Goal: Information Seeking & Learning: Learn about a topic

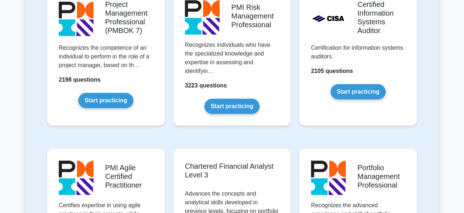
scroll to position [643, 0]
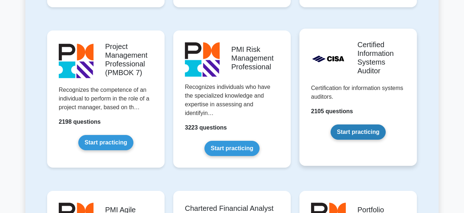
click at [368, 129] on link "Start practicing" at bounding box center [358, 131] width 55 height 15
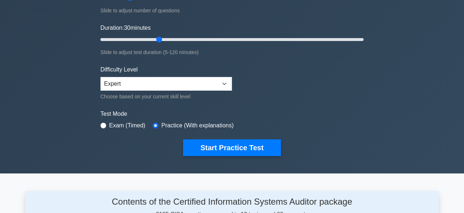
scroll to position [122, 0]
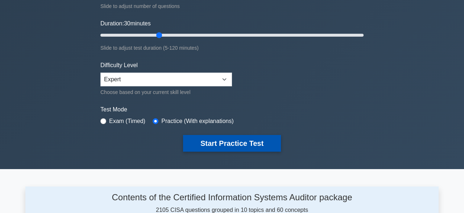
click at [243, 138] on button "Start Practice Test" at bounding box center [232, 143] width 98 height 17
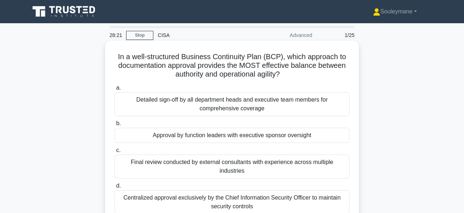
click at [211, 191] on div "Centralized approval exclusively by the Chief Information Security Officer to m…" at bounding box center [232, 202] width 235 height 24
click at [115, 188] on input "d. Centralized approval exclusively by the Chief Information Security Officer t…" at bounding box center [115, 185] width 0 height 5
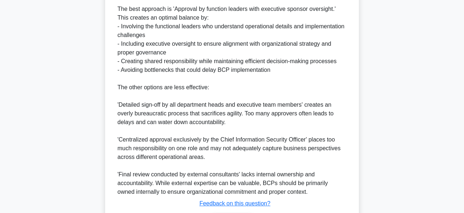
scroll to position [312, 0]
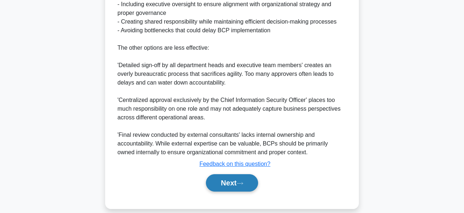
click at [224, 174] on button "Next" at bounding box center [232, 182] width 52 height 17
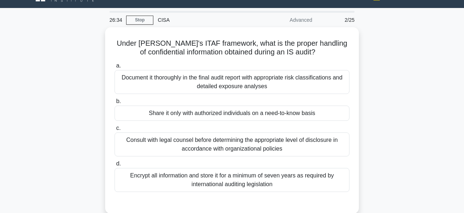
scroll to position [16, 0]
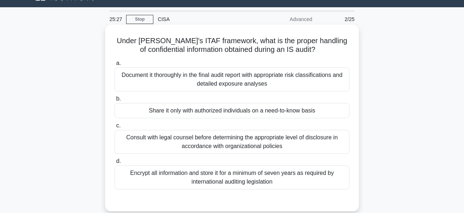
click at [290, 111] on div "Share it only with authorized individuals on a need-to-know basis" at bounding box center [232, 110] width 235 height 15
click at [115, 101] on input "b. Share it only with authorized individuals on a need-to-know basis" at bounding box center [115, 98] width 0 height 5
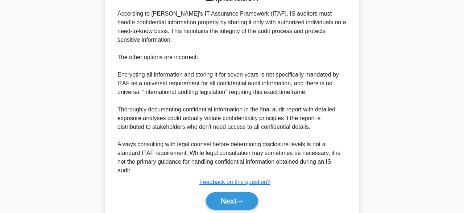
scroll to position [228, 0]
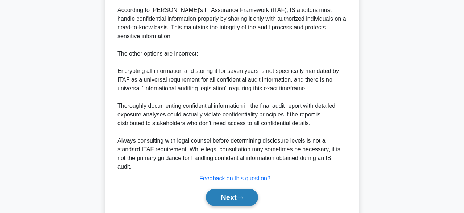
click at [256, 191] on button "Next" at bounding box center [232, 196] width 52 height 17
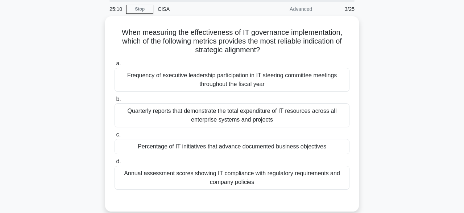
scroll to position [25, 0]
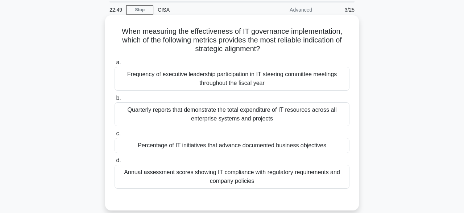
click at [298, 177] on div "Annual assessment scores showing IT compliance with regulatory requirements and…" at bounding box center [232, 177] width 235 height 24
click at [115, 163] on input "d. Annual assessment scores showing IT compliance with regulatory requirements …" at bounding box center [115, 160] width 0 height 5
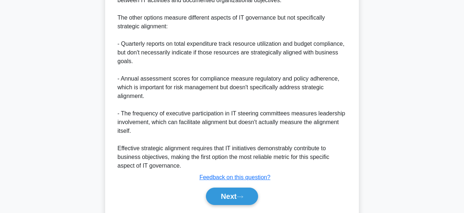
scroll to position [308, 0]
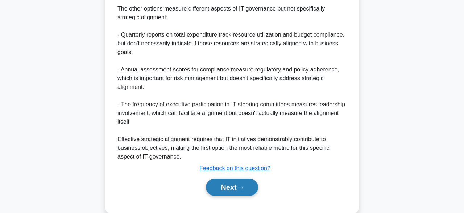
click at [231, 190] on button "Next" at bounding box center [232, 186] width 52 height 17
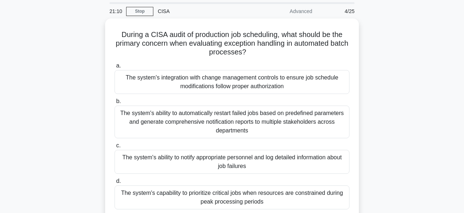
scroll to position [22, 0]
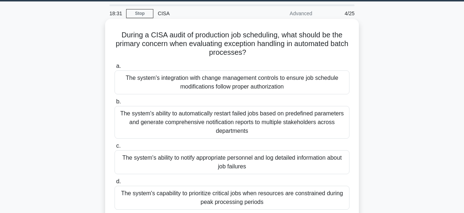
click at [253, 166] on div "The system's ability to notify appropriate personnel and log detailed informati…" at bounding box center [232, 162] width 235 height 24
click at [115, 148] on input "c. The system's ability to notify appropriate personnel and log detailed inform…" at bounding box center [115, 146] width 0 height 5
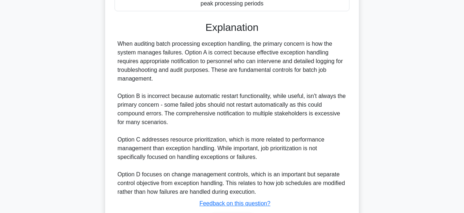
scroll to position [268, 0]
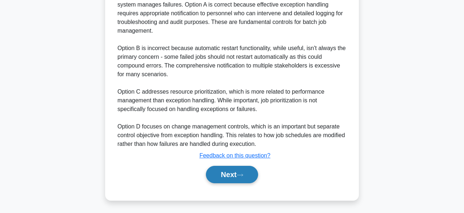
click at [247, 177] on button "Next" at bounding box center [232, 174] width 52 height 17
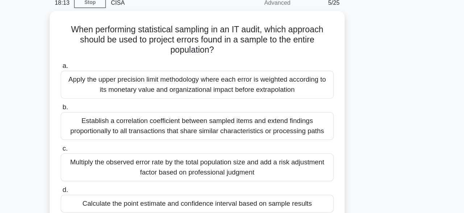
scroll to position [24, 0]
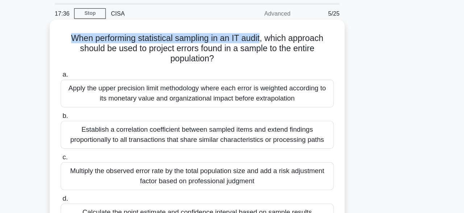
drag, startPoint x: 123, startPoint y: 33, endPoint x: 285, endPoint y: 32, distance: 162.4
click at [285, 32] on h5 "When performing statistical sampling in an IT audit, which approach should be u…" at bounding box center [232, 42] width 236 height 27
copy h5 "When performing statistical sampling in an IT audit"
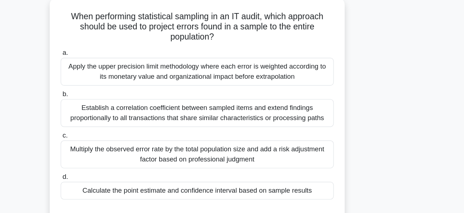
click at [316, 183] on div "Calculate the point estimate and confidence interval based on sample results" at bounding box center [232, 182] width 235 height 15
click at [115, 173] on input "d. Calculate the point estimate and confidence interval based on sample results" at bounding box center [115, 171] width 0 height 5
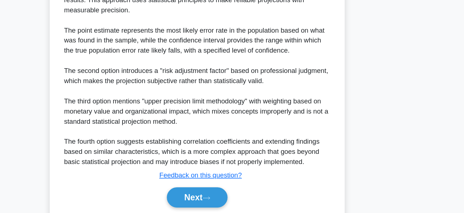
scroll to position [239, 0]
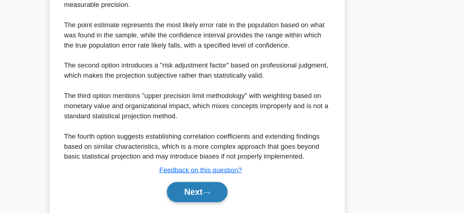
click at [236, 192] on button "Next" at bounding box center [232, 194] width 52 height 17
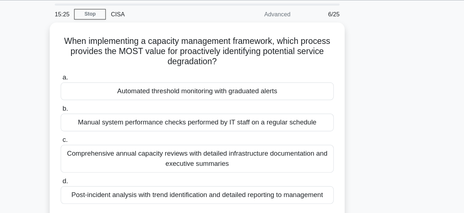
scroll to position [23, 0]
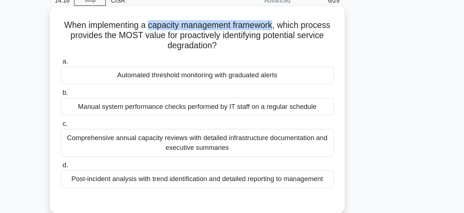
drag, startPoint x: 191, startPoint y: 34, endPoint x: 297, endPoint y: 35, distance: 106.6
click at [297, 35] on h5 "When implementing a capacity management framework, which process provides the M…" at bounding box center [232, 42] width 236 height 27
copy h5 "capacity management framework"
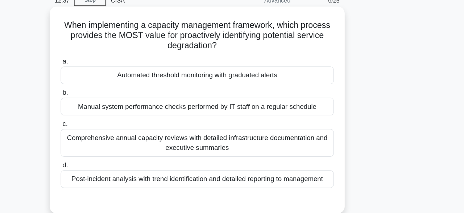
click at [252, 72] on div "Automated threshold monitoring with graduated alerts" at bounding box center [232, 76] width 235 height 15
click at [115, 67] on input "a. Automated threshold monitoring with graduated alerts" at bounding box center [115, 65] width 0 height 5
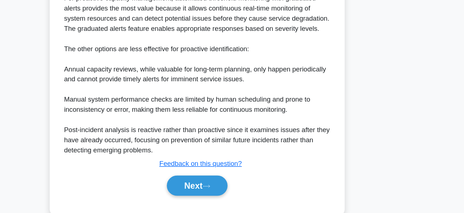
scroll to position [203, 0]
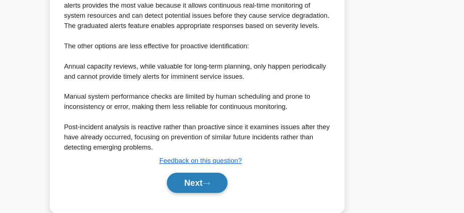
click at [235, 187] on button "Next" at bounding box center [232, 186] width 52 height 17
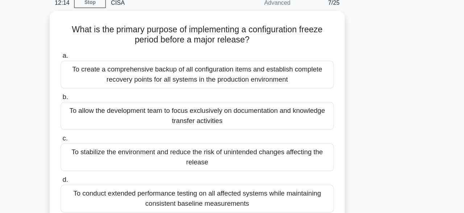
scroll to position [20, 0]
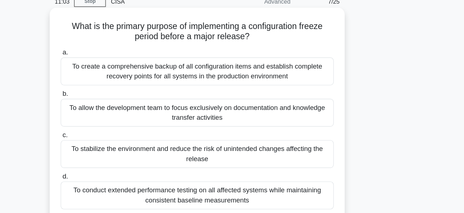
click at [311, 149] on div "To stabilize the environment and reduce the risk of unintended changes affectin…" at bounding box center [232, 147] width 235 height 24
click at [115, 133] on input "c. To stabilize the environment and reduce the risk of unintended changes affec…" at bounding box center [115, 130] width 0 height 5
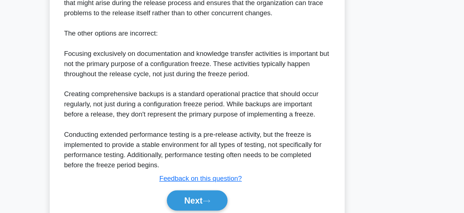
scroll to position [286, 0]
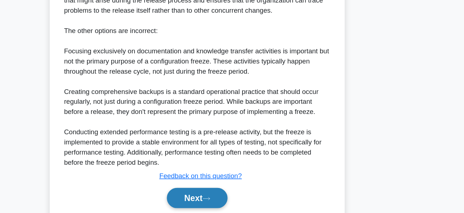
click at [229, 194] on button "Next" at bounding box center [232, 199] width 52 height 17
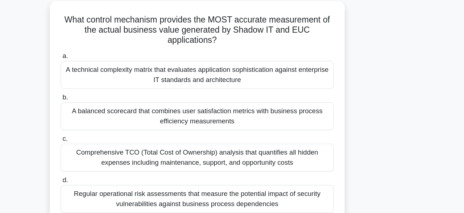
scroll to position [6, 0]
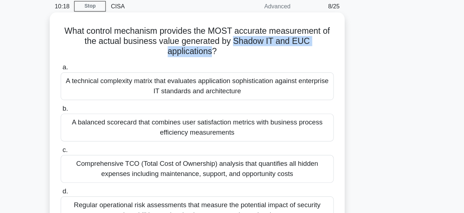
drag, startPoint x: 244, startPoint y: 58, endPoint x: 344, endPoint y: 59, distance: 100.4
click at [344, 59] on h5 "What control mechanism provides the MOST accurate measurement of the actual bus…" at bounding box center [232, 59] width 236 height 27
copy h5 "Shadow IT and EUC applications"
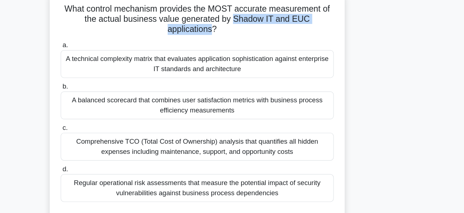
scroll to position [49, 0]
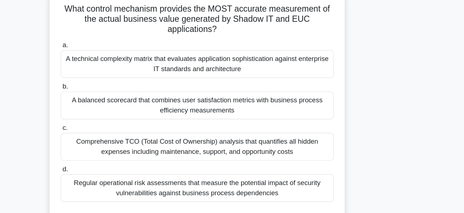
click at [263, 86] on div "A balanced scorecard that combines user satisfaction metrics with business proc…" at bounding box center [232, 91] width 235 height 24
click at [115, 77] on input "b. A balanced scorecard that combines user satisfaction metrics with business p…" at bounding box center [115, 74] width 0 height 5
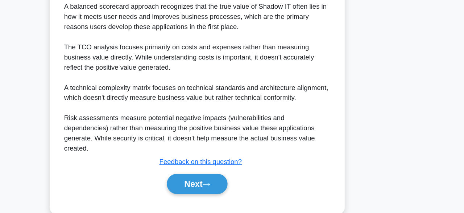
scroll to position [277, 0]
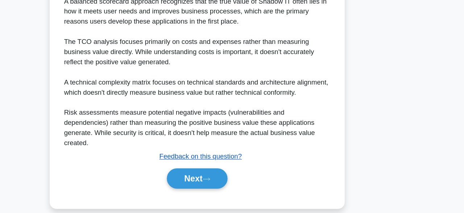
click at [265, 161] on u "Feedback on this question?" at bounding box center [234, 164] width 71 height 6
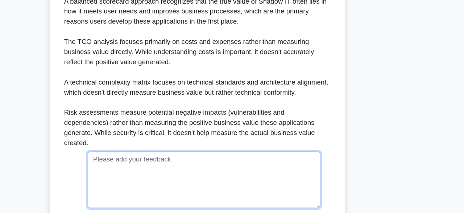
click at [252, 160] on textarea at bounding box center [238, 184] width 200 height 49
type textarea "v"
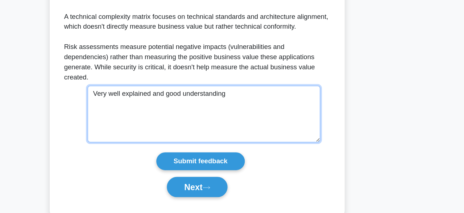
scroll to position [337, 0]
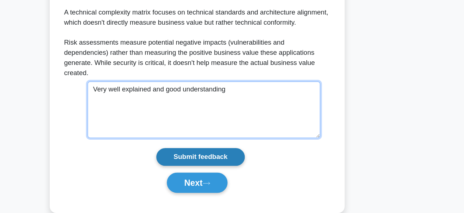
type textarea "Very well explained and good understanding"
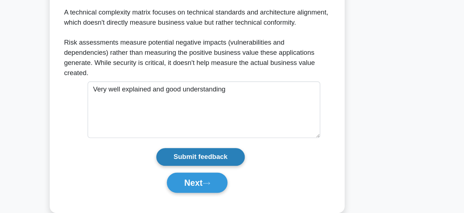
click at [245, 157] on input "Submit feedback" at bounding box center [235, 164] width 76 height 15
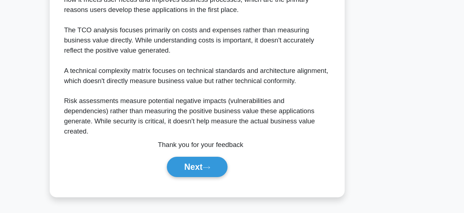
scroll to position [277, 0]
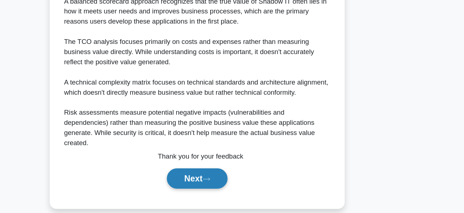
click at [236, 174] on button "Next" at bounding box center [232, 182] width 52 height 17
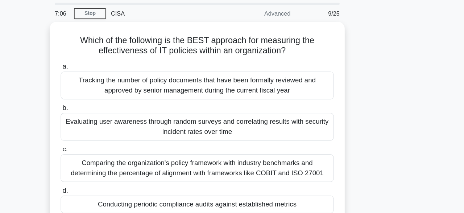
scroll to position [17, 0]
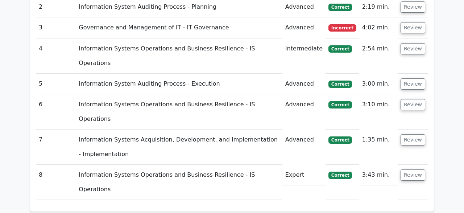
scroll to position [933, 0]
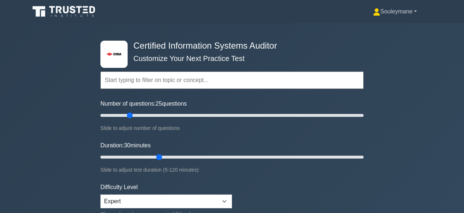
click at [416, 11] on link "Souleymane" at bounding box center [395, 11] width 79 height 14
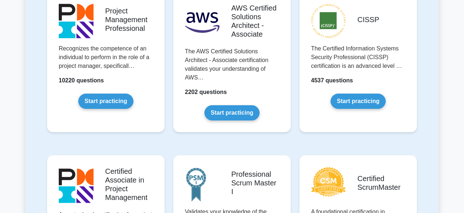
scroll to position [172, 0]
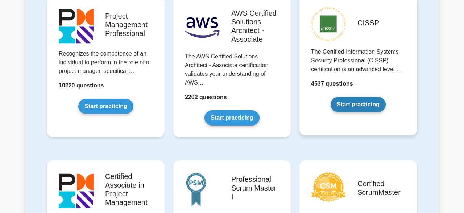
click at [365, 106] on link "Start practicing" at bounding box center [358, 104] width 55 height 15
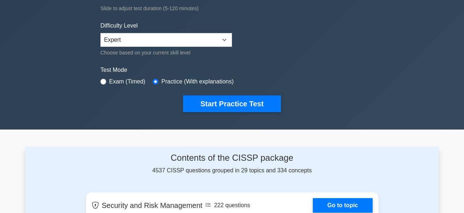
scroll to position [167, 0]
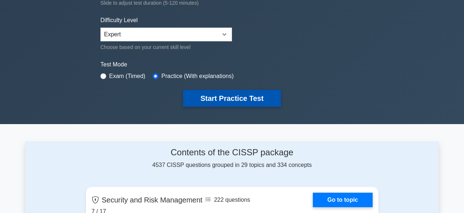
click at [253, 97] on button "Start Practice Test" at bounding box center [232, 98] width 98 height 17
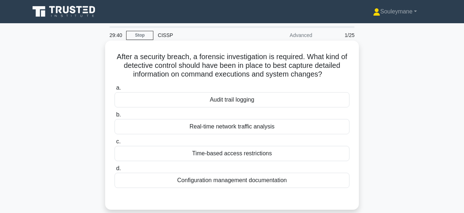
click at [161, 50] on div "After a security breach, a forensic investigation is required. What kind of det…" at bounding box center [232, 124] width 248 height 163
click at [121, 42] on div "After a security breach, a forensic investigation is required. What kind of det…" at bounding box center [232, 125] width 254 height 169
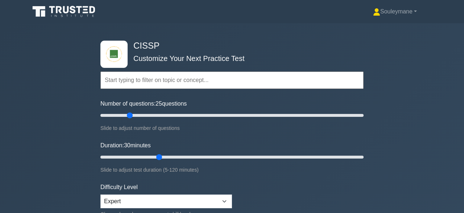
scroll to position [166, 0]
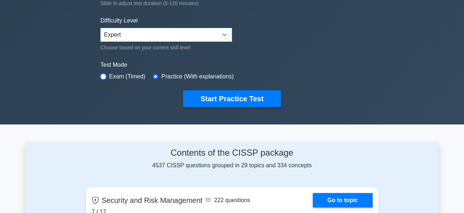
click at [103, 74] on input "radio" at bounding box center [103, 77] width 6 height 6
radio input "true"
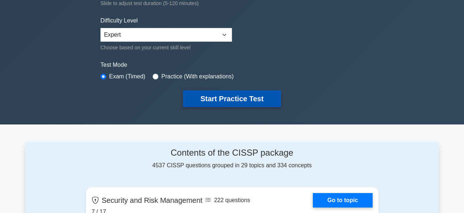
click at [238, 98] on button "Start Practice Test" at bounding box center [232, 98] width 98 height 17
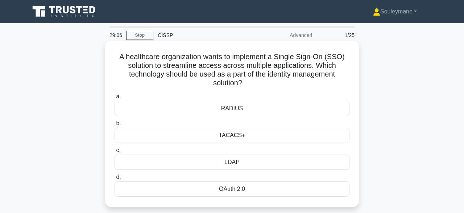
click at [235, 190] on div "OAuth 2.0" at bounding box center [232, 188] width 235 height 15
click at [115, 179] on input "d. OAuth 2.0" at bounding box center [115, 177] width 0 height 5
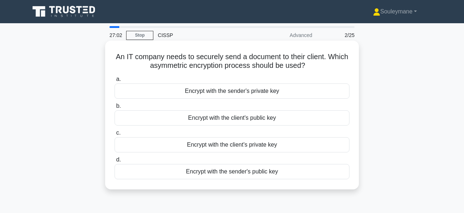
click at [227, 120] on div "Encrypt with the client's public key" at bounding box center [232, 117] width 235 height 15
click at [115, 108] on input "b. Encrypt with the client's public key" at bounding box center [115, 106] width 0 height 5
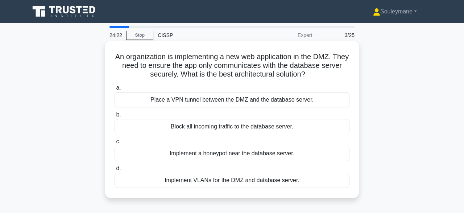
click at [259, 184] on div "Implement VLANs for the DMZ and database server." at bounding box center [232, 180] width 235 height 15
click at [115, 171] on input "d. Implement VLANs for the DMZ and database server." at bounding box center [115, 168] width 0 height 5
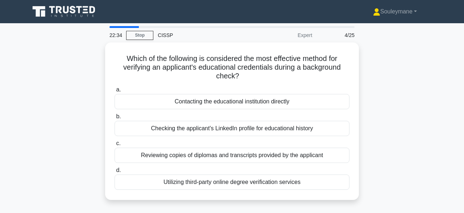
click at [259, 184] on div "Utilizing third-party online degree verification services" at bounding box center [232, 181] width 235 height 15
click at [115, 173] on input "d. Utilizing third-party online degree verification services" at bounding box center [115, 170] width 0 height 5
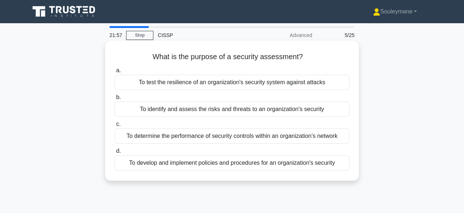
click at [199, 108] on div "To identify and assess the risks and threats to an organization's security" at bounding box center [232, 108] width 235 height 15
click at [115, 100] on input "b. To identify and assess the risks and threats to an organization's security" at bounding box center [115, 97] width 0 height 5
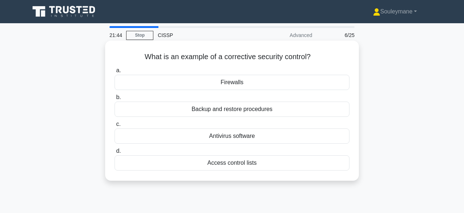
click at [192, 110] on div "Backup and restore procedures" at bounding box center [232, 108] width 235 height 15
click at [115, 100] on input "b. Backup and restore procedures" at bounding box center [115, 97] width 0 height 5
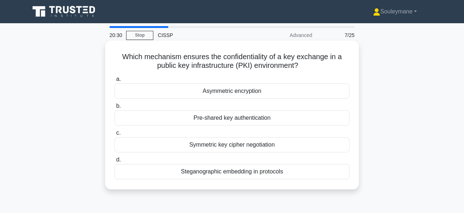
click at [203, 145] on div "Symmetric key cipher negotiation" at bounding box center [232, 144] width 235 height 15
click at [115, 135] on input "c. Symmetric key cipher negotiation" at bounding box center [115, 132] width 0 height 5
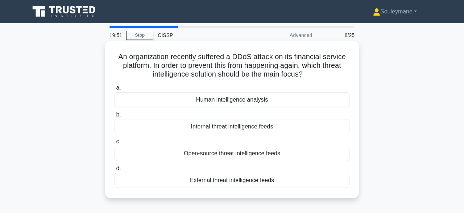
click at [215, 180] on div "External threat intelligence feeds" at bounding box center [232, 180] width 235 height 15
click at [115, 171] on input "d. External threat intelligence feeds" at bounding box center [115, 168] width 0 height 5
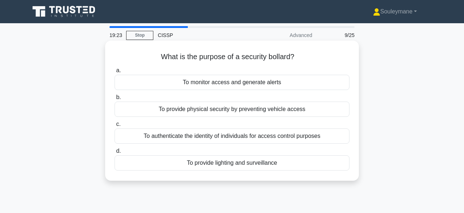
click at [261, 111] on div "To provide physical security by preventing vehicle access" at bounding box center [232, 108] width 235 height 15
click at [115, 100] on input "b. To provide physical security by preventing vehicle access" at bounding box center [115, 97] width 0 height 5
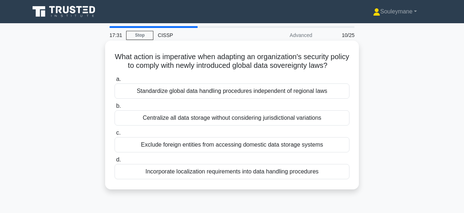
click at [256, 91] on div "Standardize global data handling procedures independent of regional laws" at bounding box center [232, 90] width 235 height 15
click at [115, 82] on input "a. Standardize global data handling procedures independent of regional laws" at bounding box center [115, 79] width 0 height 5
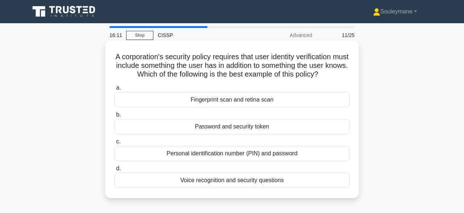
click at [237, 130] on div "Password and security token" at bounding box center [232, 126] width 235 height 15
click at [115, 117] on input "b. Password and security token" at bounding box center [115, 114] width 0 height 5
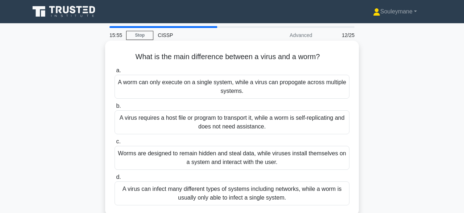
click at [227, 90] on div "A worm can only execute on a single system, while a virus can propogate across …" at bounding box center [232, 87] width 235 height 24
click at [115, 73] on input "a. A worm can only execute on a single system, while a virus can propogate acro…" at bounding box center [115, 70] width 0 height 5
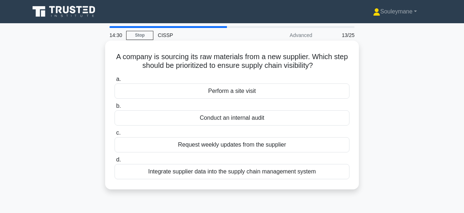
click at [231, 93] on div "Perform a site visit" at bounding box center [232, 90] width 235 height 15
click at [115, 82] on input "a. Perform a site visit" at bounding box center [115, 79] width 0 height 5
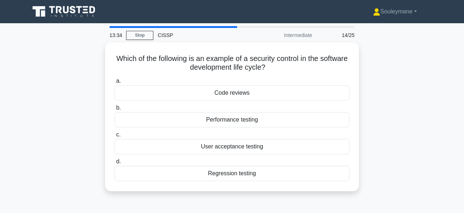
click at [231, 93] on div "Code reviews" at bounding box center [232, 92] width 235 height 15
click at [115, 83] on input "a. Code reviews" at bounding box center [115, 81] width 0 height 5
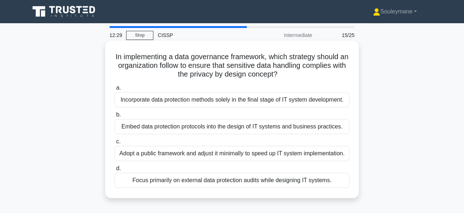
click at [218, 127] on div "Embed data protection protocols into the design of IT systems and business prac…" at bounding box center [232, 126] width 235 height 15
click at [115, 117] on input "b. Embed data protection protocols into the design of IT systems and business p…" at bounding box center [115, 114] width 0 height 5
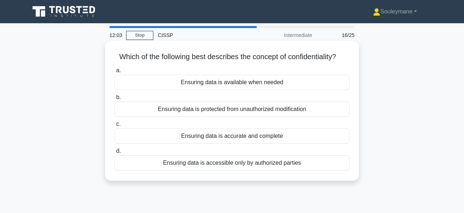
click at [227, 163] on div "Ensuring data is accessible only by authorized parties" at bounding box center [232, 162] width 235 height 15
click at [115, 153] on input "d. Ensuring data is accessible only by authorized parties" at bounding box center [115, 151] width 0 height 5
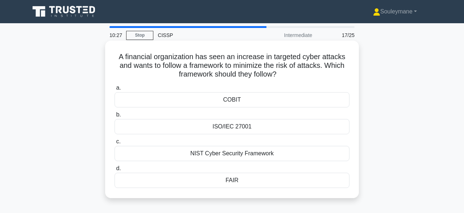
click at [205, 153] on div "NIST Cyber Security Framework" at bounding box center [232, 153] width 235 height 15
click at [115, 144] on input "c. NIST Cyber Security Framework" at bounding box center [115, 141] width 0 height 5
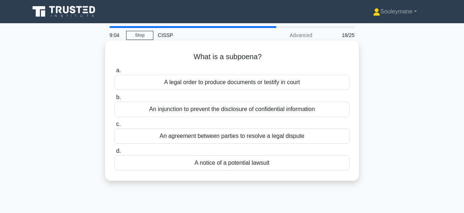
click at [218, 136] on div "An agreement between parties to resolve a legal dispute" at bounding box center [232, 135] width 235 height 15
click at [115, 126] on input "c. An agreement between parties to resolve a legal dispute" at bounding box center [115, 124] width 0 height 5
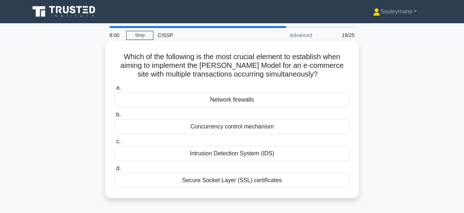
click at [207, 178] on div "Secure Socket Layer (SSL) certificates" at bounding box center [232, 180] width 235 height 15
click at [115, 171] on input "d. Secure Socket Layer (SSL) certificates" at bounding box center [115, 168] width 0 height 5
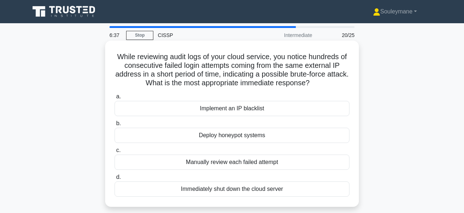
click at [237, 108] on div "Implement an IP blacklist" at bounding box center [232, 108] width 235 height 15
click at [115, 99] on input "a. Implement an IP blacklist" at bounding box center [115, 96] width 0 height 5
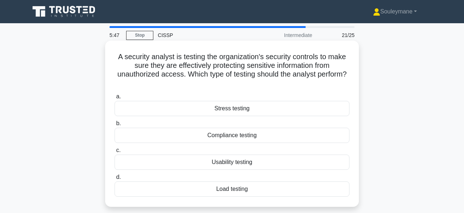
click at [225, 111] on div "Stress testing" at bounding box center [232, 108] width 235 height 15
click at [115, 99] on input "a. Stress testing" at bounding box center [115, 96] width 0 height 5
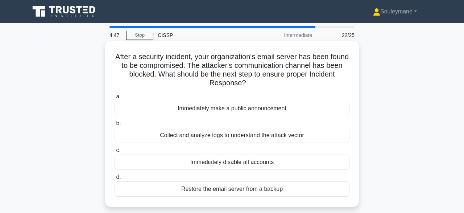
click at [203, 138] on div "Collect and analyze logs to understand the attack vector" at bounding box center [232, 135] width 235 height 15
click at [115, 126] on input "b. Collect and analyze logs to understand the attack vector" at bounding box center [115, 123] width 0 height 5
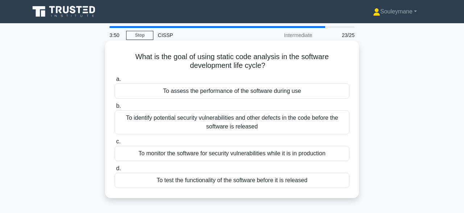
click at [248, 123] on div "To identify potential security vulnerabilities and other defects in the code be…" at bounding box center [232, 122] width 235 height 24
click at [115, 108] on input "b. To identify potential security vulnerabilities and other defects in the code…" at bounding box center [115, 106] width 0 height 5
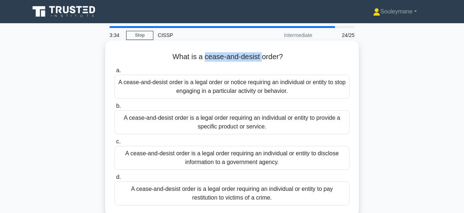
drag, startPoint x: 204, startPoint y: 57, endPoint x: 260, endPoint y: 62, distance: 56.4
click at [260, 62] on h5 "What is a cease-and-desist order? .spinner_0XTQ{transform-origin:center;animati…" at bounding box center [232, 56] width 236 height 9
copy h5 "cease-and-desist"
click at [294, 57] on h5 "What is a cease-and-desist order? .spinner_0XTQ{transform-origin:center;animati…" at bounding box center [232, 56] width 236 height 9
click at [224, 193] on div "A cease-and-desist order is a legal order requiring an individual or entity to …" at bounding box center [232, 193] width 235 height 24
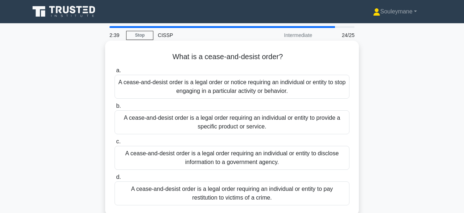
click at [115, 179] on input "d. A cease-and-desist order is a legal order requiring an individual or entity …" at bounding box center [115, 177] width 0 height 5
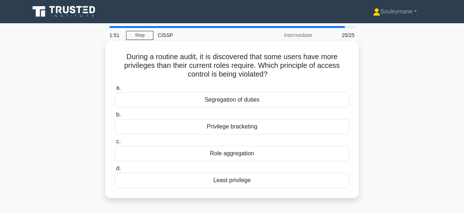
click at [224, 183] on div "Least privilege" at bounding box center [232, 180] width 235 height 15
click at [115, 171] on input "d. Least privilege" at bounding box center [115, 168] width 0 height 5
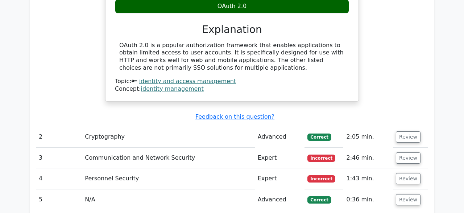
scroll to position [835, 0]
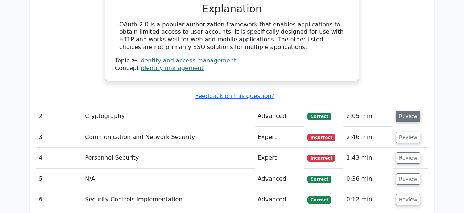
click at [406, 117] on button "Review" at bounding box center [408, 116] width 25 height 11
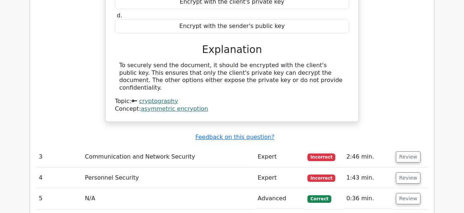
scroll to position [1062, 0]
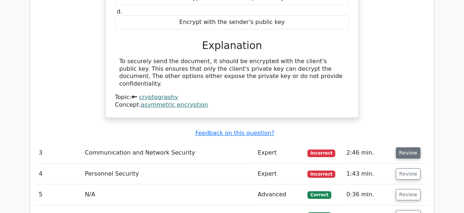
click at [407, 147] on button "Review" at bounding box center [408, 152] width 25 height 11
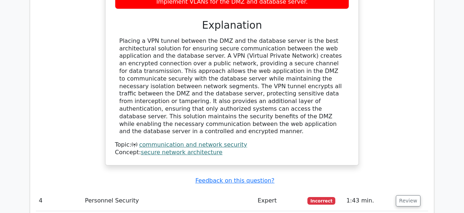
scroll to position [1382, 0]
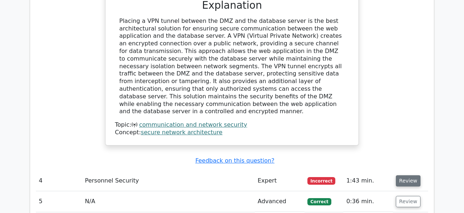
click at [403, 175] on button "Review" at bounding box center [408, 180] width 25 height 11
click at [398, 175] on button "Review" at bounding box center [408, 180] width 25 height 11
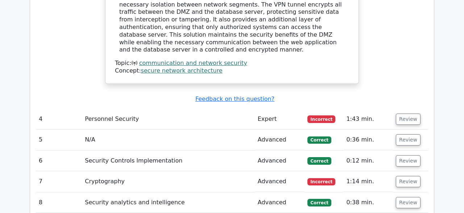
scroll to position [1451, 0]
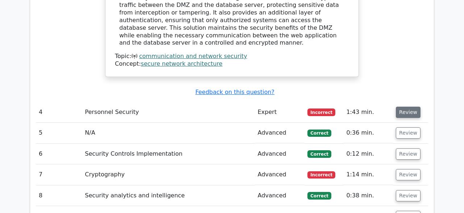
click at [404, 107] on button "Review" at bounding box center [408, 112] width 25 height 11
drag, startPoint x: 404, startPoint y: 83, endPoint x: 406, endPoint y: 163, distance: 80.1
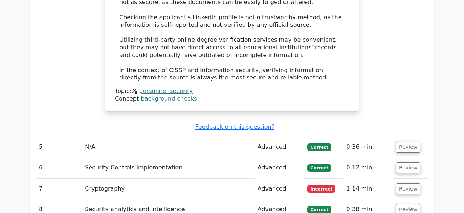
scroll to position [1849, 0]
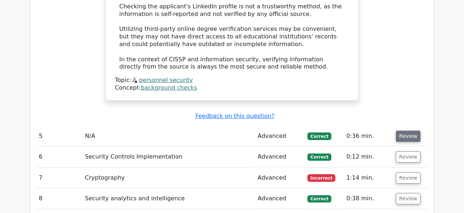
click at [411, 130] on button "Review" at bounding box center [408, 135] width 25 height 11
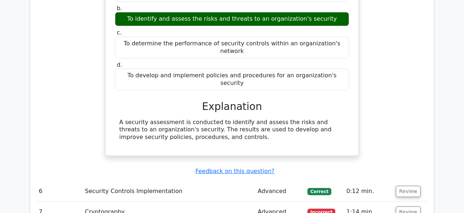
scroll to position [2052, 0]
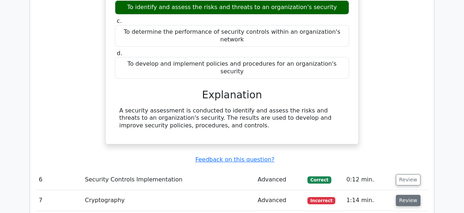
click at [408, 195] on button "Review" at bounding box center [408, 200] width 25 height 11
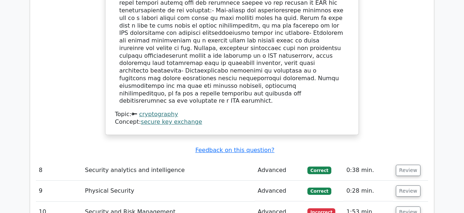
scroll to position [2486, 0]
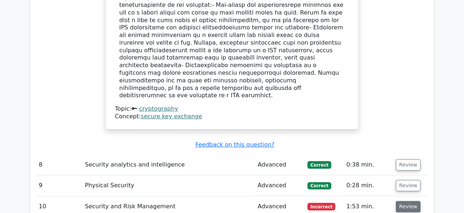
click at [401, 201] on button "Review" at bounding box center [408, 206] width 25 height 11
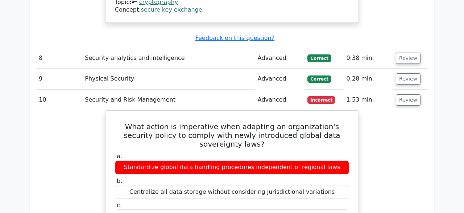
scroll to position [2590, 0]
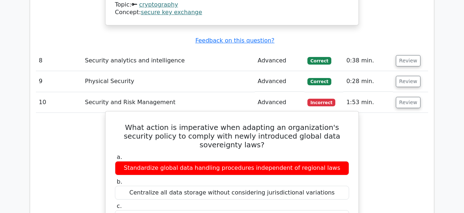
drag, startPoint x: 116, startPoint y: 47, endPoint x: 336, endPoint y: 57, distance: 220.2
click at [336, 123] on h5 "What action is imperative when adapting an organization's security policy to co…" at bounding box center [232, 136] width 236 height 26
copy h5 "What action is imperative when adapting an organization's security policy to co…"
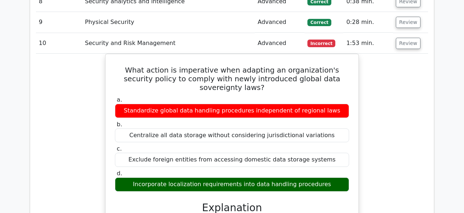
scroll to position [2659, 0]
